Goal: Transaction & Acquisition: Purchase product/service

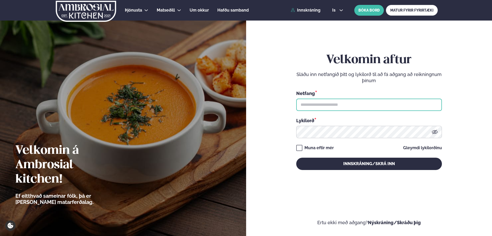
click at [336, 103] on input "text" at bounding box center [369, 105] width 146 height 12
type input "**********"
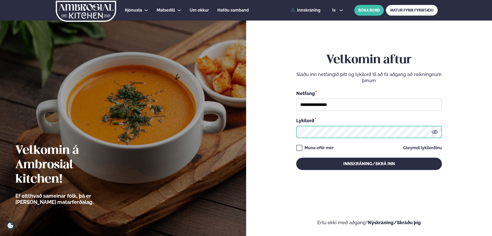
click at [296, 158] on button "Innskráning/Skrá inn" at bounding box center [369, 164] width 146 height 12
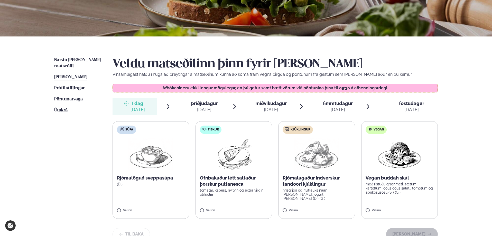
scroll to position [103, 0]
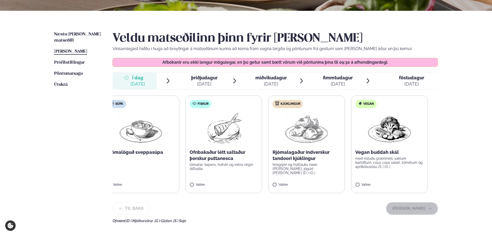
click at [225, 158] on p "Ofnbakaður létt saltaður þorskur puttanesca" at bounding box center [224, 155] width 68 height 12
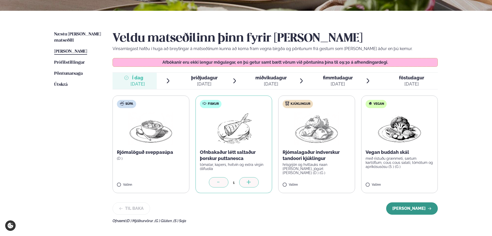
click at [401, 207] on button "[PERSON_NAME]" at bounding box center [412, 208] width 52 height 12
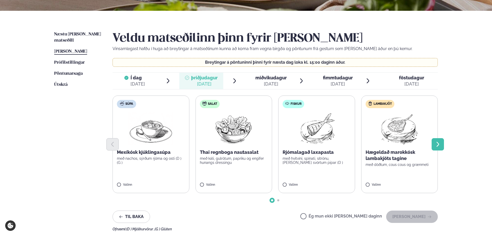
click at [437, 146] on icon "Next slide" at bounding box center [437, 144] width 3 height 5
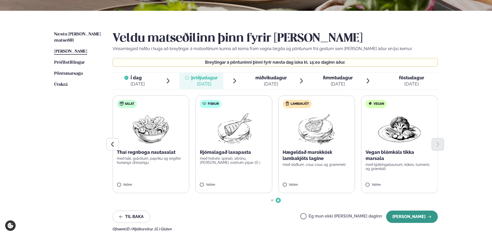
click at [396, 216] on button "[PERSON_NAME]" at bounding box center [412, 217] width 52 height 12
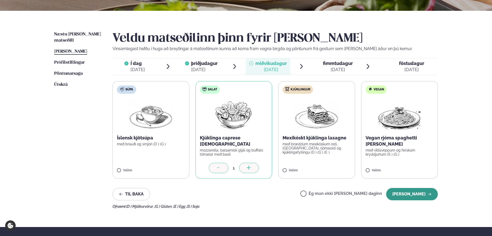
click at [410, 195] on button "[PERSON_NAME]" at bounding box center [412, 194] width 52 height 12
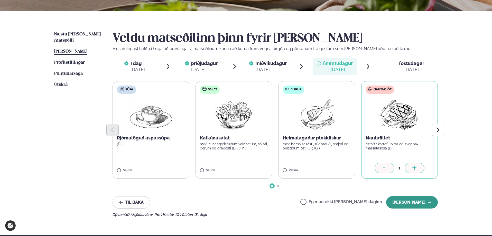
click at [417, 202] on button "[PERSON_NAME]" at bounding box center [412, 202] width 52 height 12
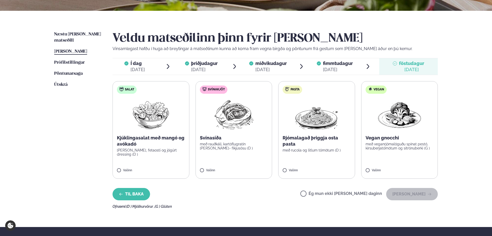
click at [136, 191] on button "Til baka" at bounding box center [130, 194] width 37 height 12
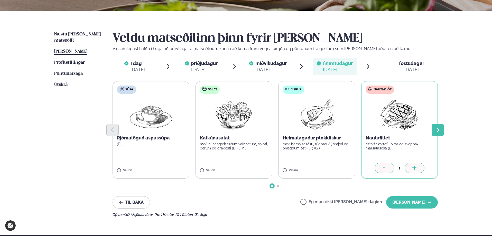
click at [434, 131] on button "Next slide" at bounding box center [437, 130] width 12 height 12
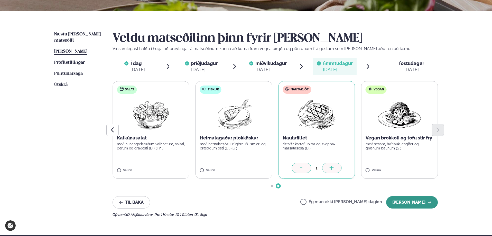
click at [410, 201] on button "[PERSON_NAME]" at bounding box center [412, 202] width 52 height 12
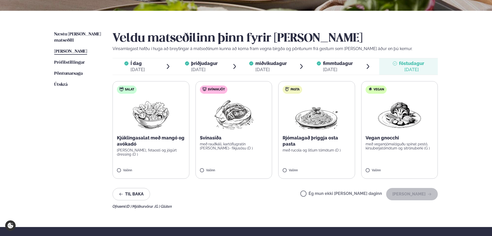
click at [320, 193] on label "Ég mun ekki [PERSON_NAME] daginn" at bounding box center [341, 194] width 82 height 5
click at [402, 192] on button "[PERSON_NAME]" at bounding box center [412, 194] width 52 height 12
